Goal: Transaction & Acquisition: Book appointment/travel/reservation

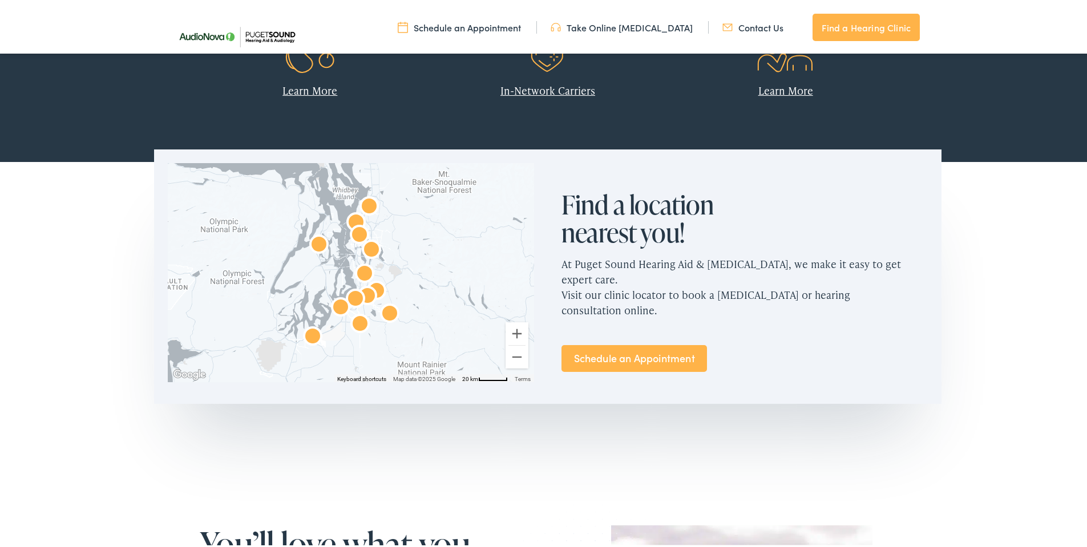
scroll to position [532, 0]
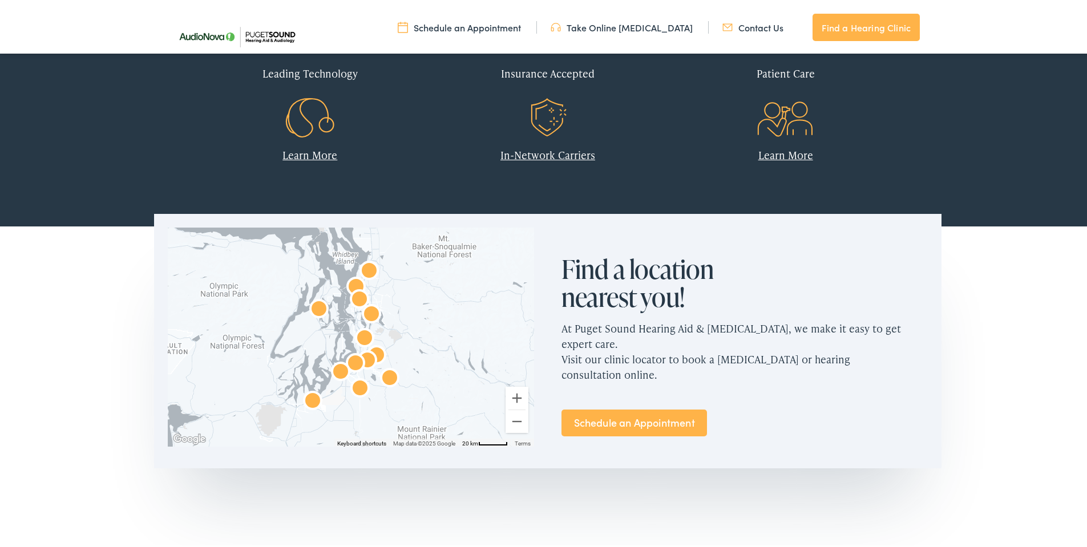
click at [649, 407] on link "Schedule an Appointment" at bounding box center [633, 420] width 145 height 27
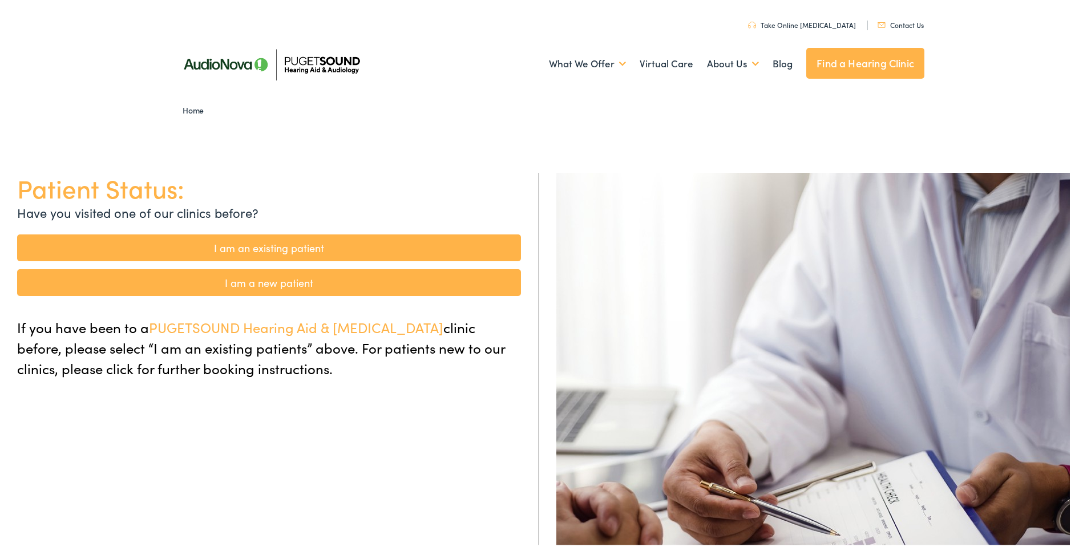
click at [309, 284] on link "I am a new patient" at bounding box center [269, 280] width 504 height 27
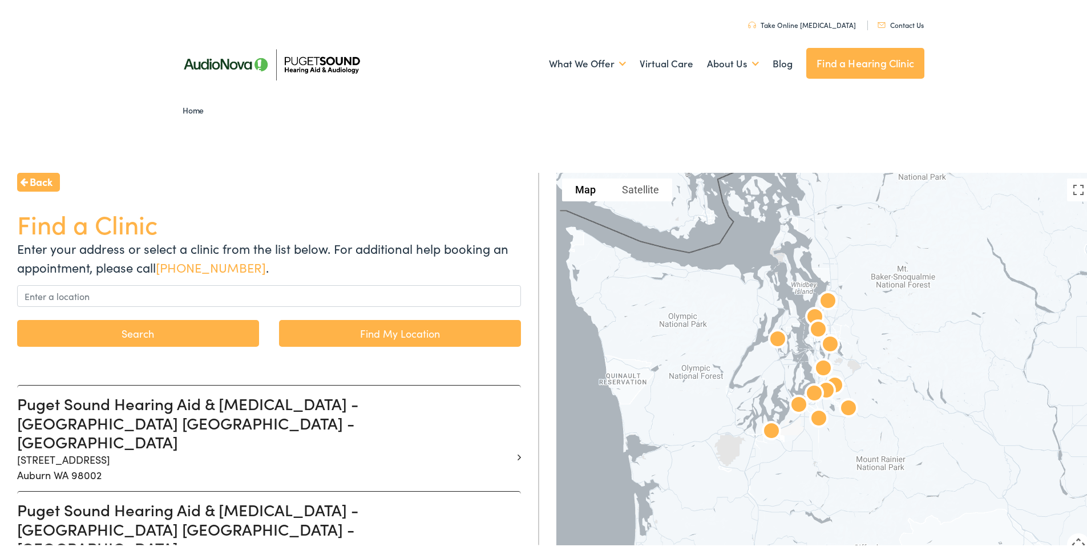
click at [354, 333] on link "Find My Location" at bounding box center [400, 331] width 242 height 27
click at [289, 333] on link "Find My Location" at bounding box center [400, 331] width 242 height 27
click at [240, 289] on input "[GEOGRAPHIC_DATA], [US_STATE]" at bounding box center [269, 294] width 504 height 22
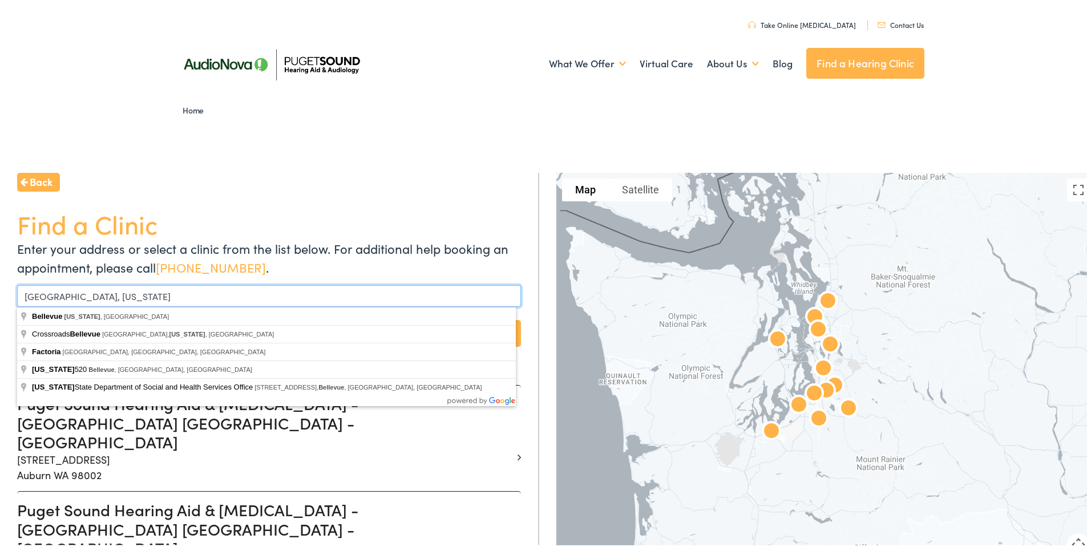
drag, startPoint x: 240, startPoint y: 289, endPoint x: -41, endPoint y: 288, distance: 280.7
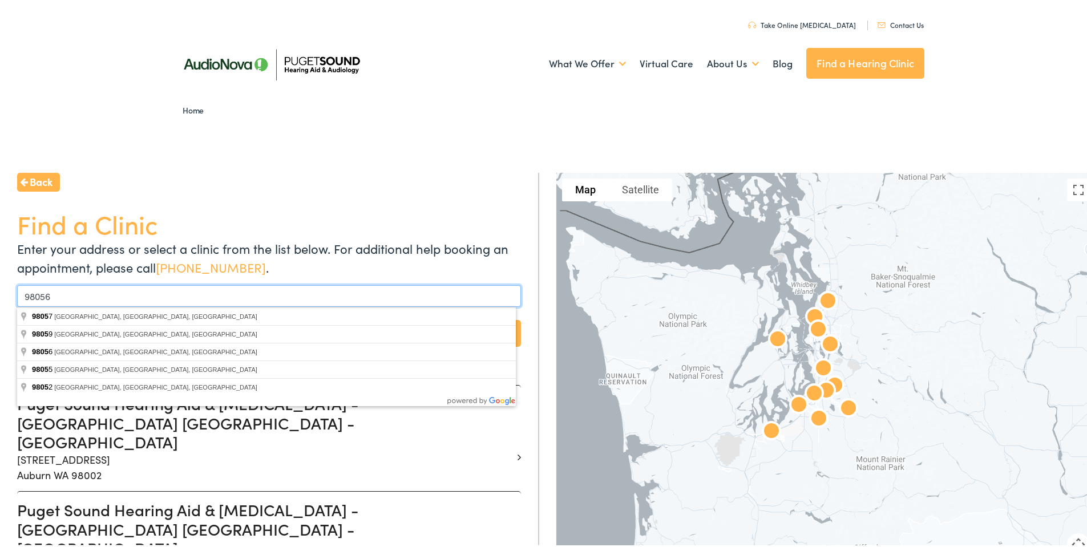
click at [17, 318] on button "Search" at bounding box center [138, 331] width 242 height 27
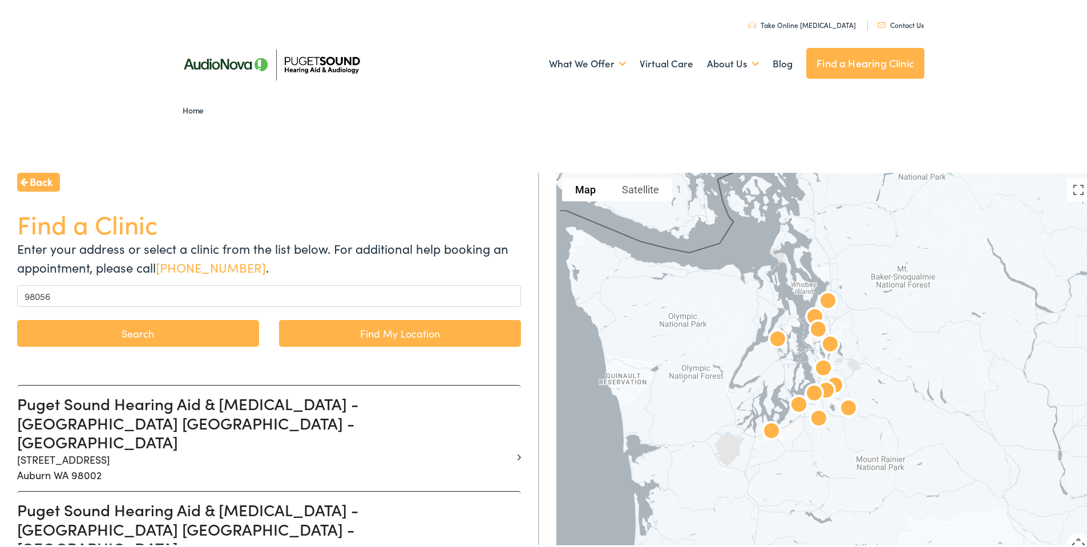
click at [344, 334] on link "Find My Location" at bounding box center [400, 331] width 242 height 27
click at [151, 331] on button "Search" at bounding box center [138, 331] width 242 height 27
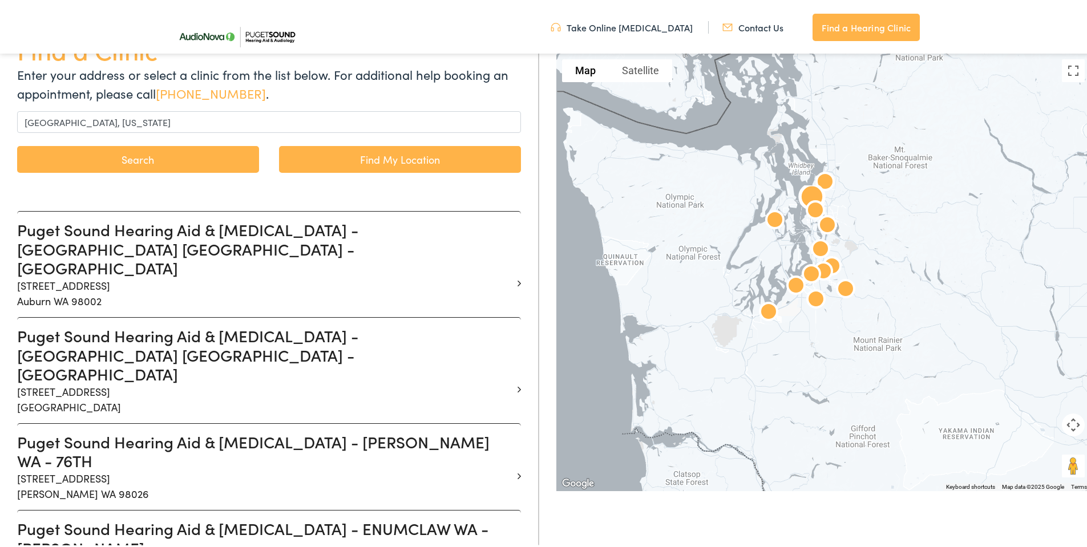
scroll to position [133, 0]
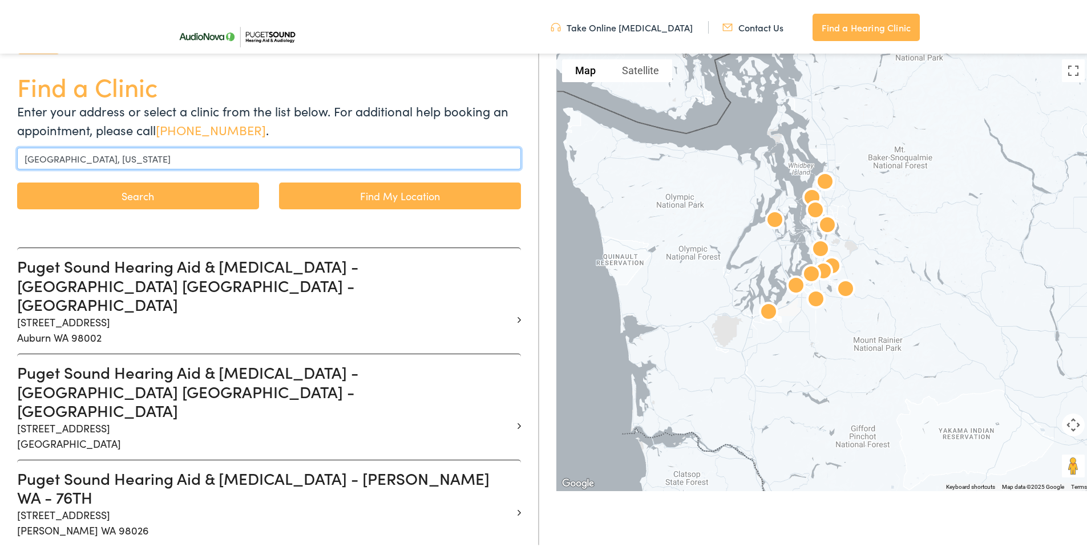
click at [223, 158] on input "[GEOGRAPHIC_DATA], [US_STATE]" at bounding box center [269, 156] width 504 height 22
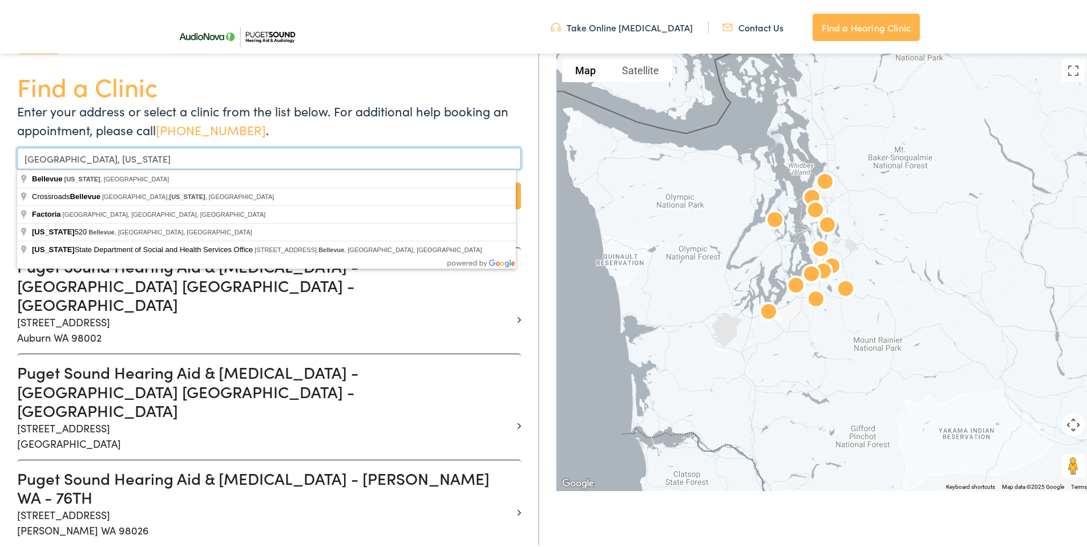
drag, startPoint x: 223, startPoint y: 158, endPoint x: -60, endPoint y: 158, distance: 283.0
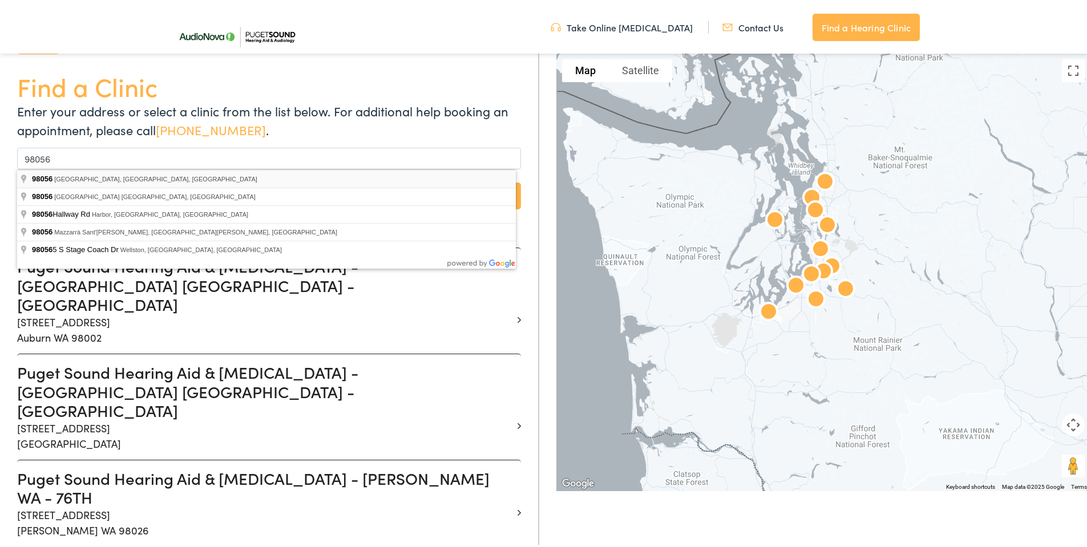
type input "[GEOGRAPHIC_DATA], [GEOGRAPHIC_DATA]"
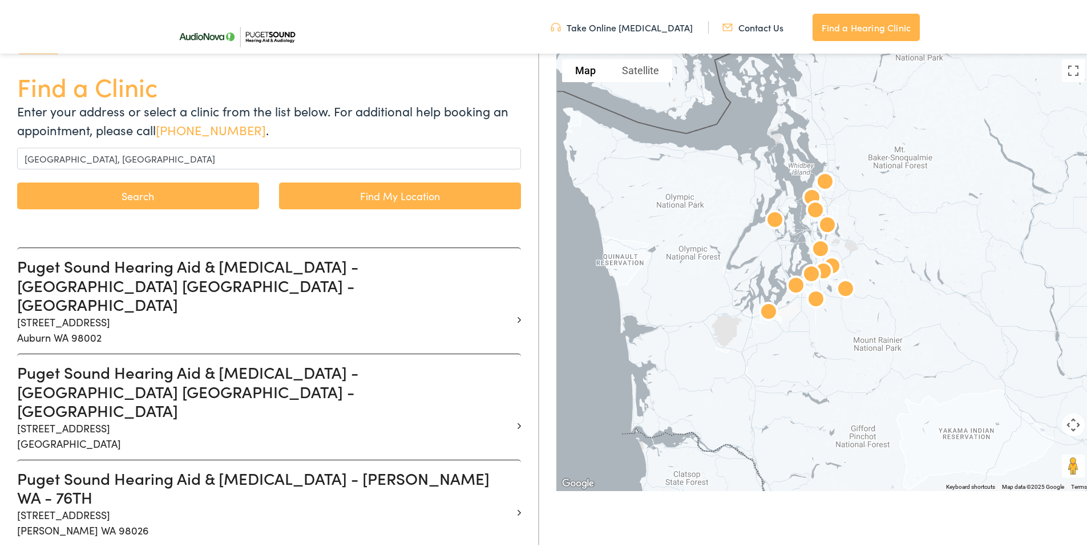
click at [183, 201] on button "Search" at bounding box center [138, 193] width 242 height 27
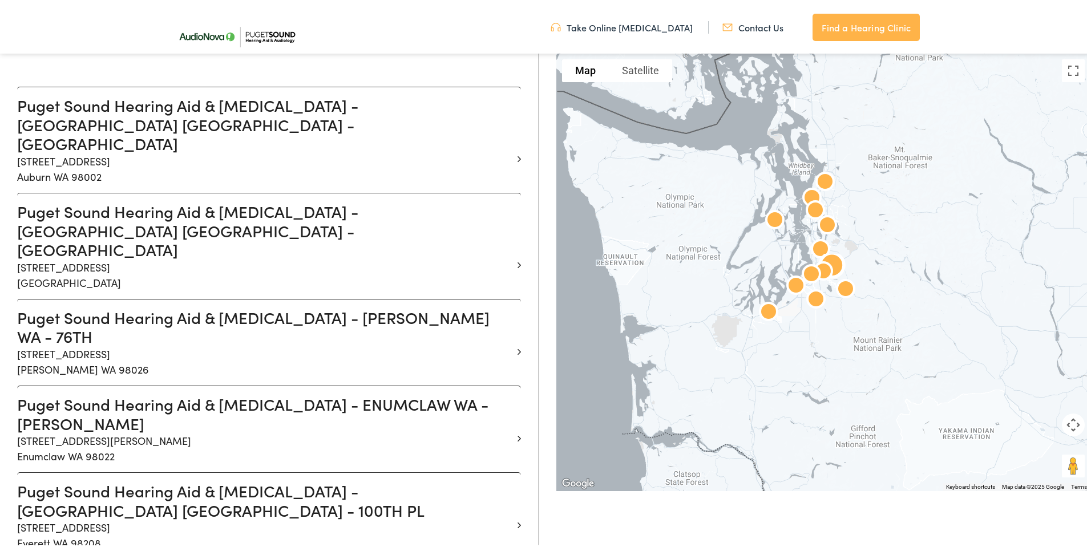
scroll to position [0, 0]
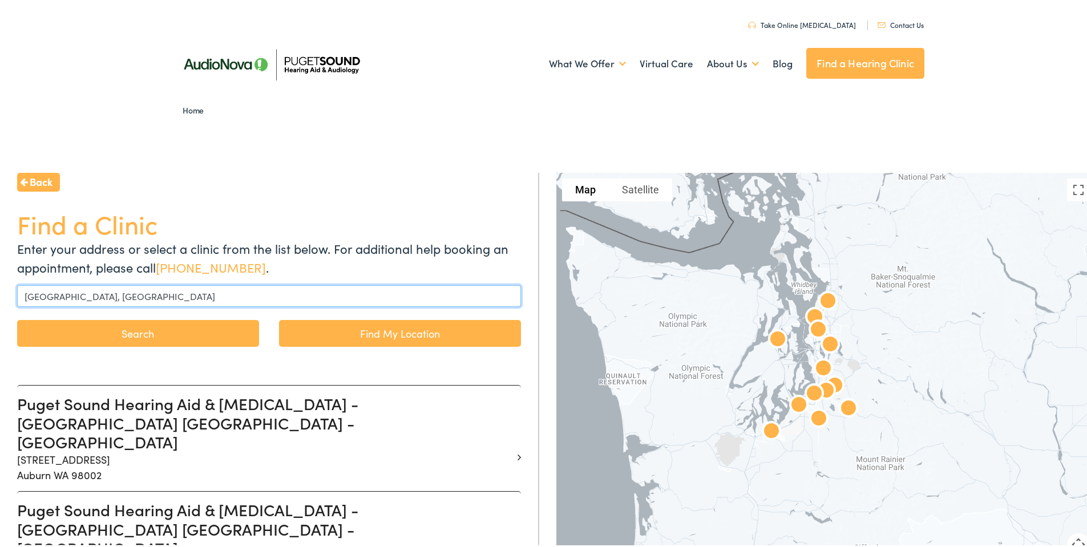
click at [294, 292] on input "[GEOGRAPHIC_DATA], [GEOGRAPHIC_DATA]" at bounding box center [269, 294] width 504 height 22
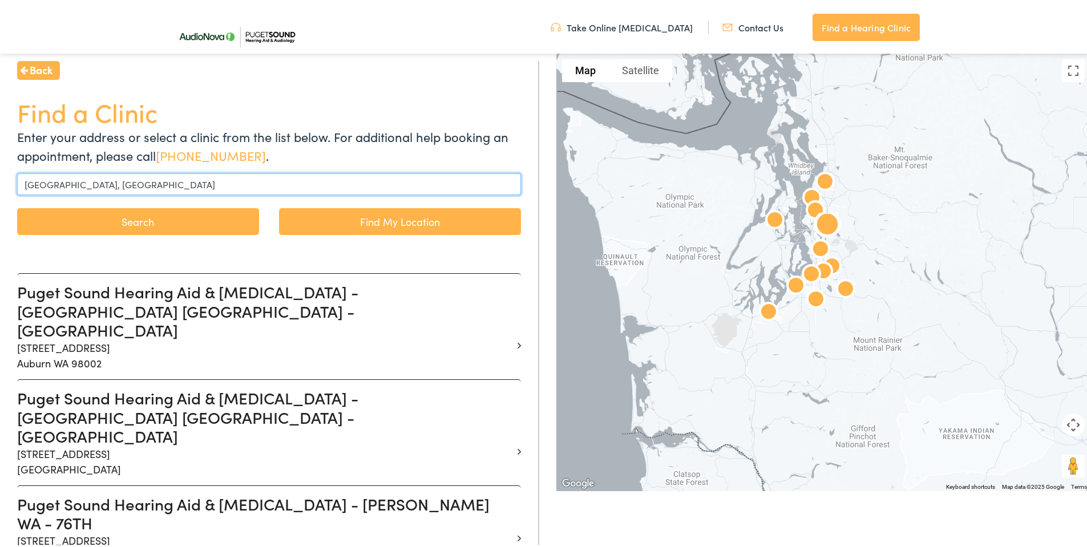
scroll to position [133, 0]
